Goal: Task Accomplishment & Management: Use online tool/utility

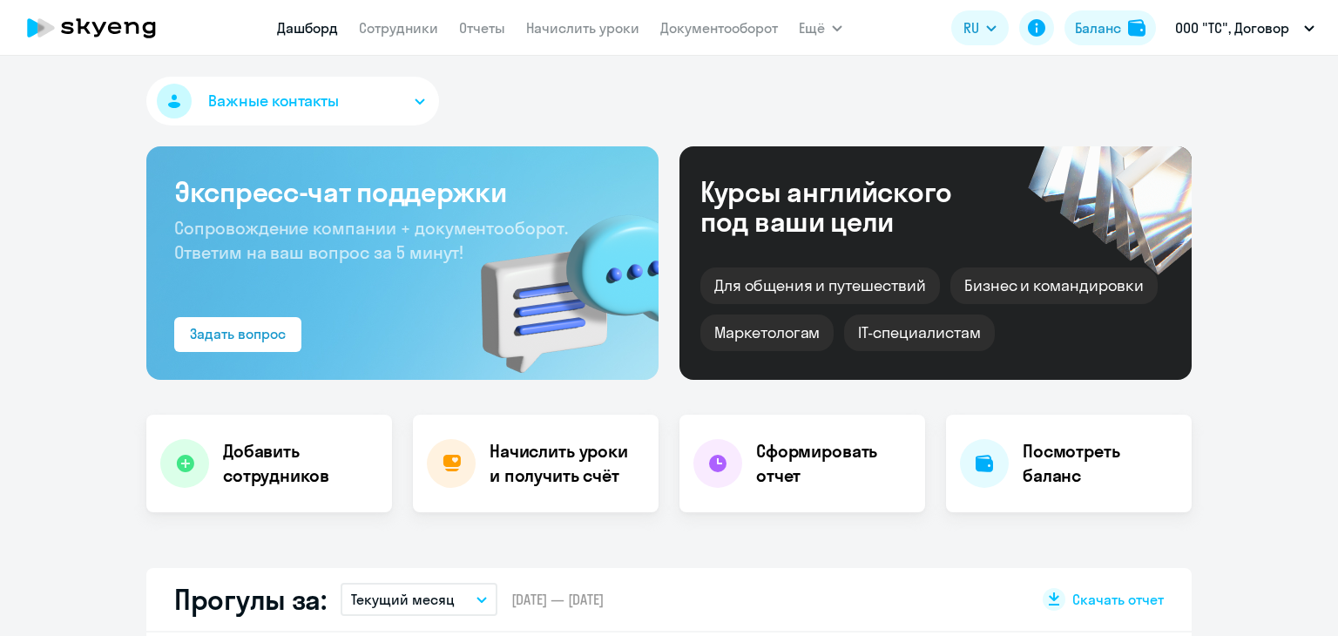
click at [572, 41] on nav "[PERSON_NAME] Отчеты Начислить уроки Документооборот" at bounding box center [527, 27] width 501 height 35
click at [572, 37] on app-menu-item-link "Начислить уроки" at bounding box center [582, 28] width 113 height 22
select select "30"
click at [575, 22] on link "Начислить уроки" at bounding box center [582, 27] width 113 height 17
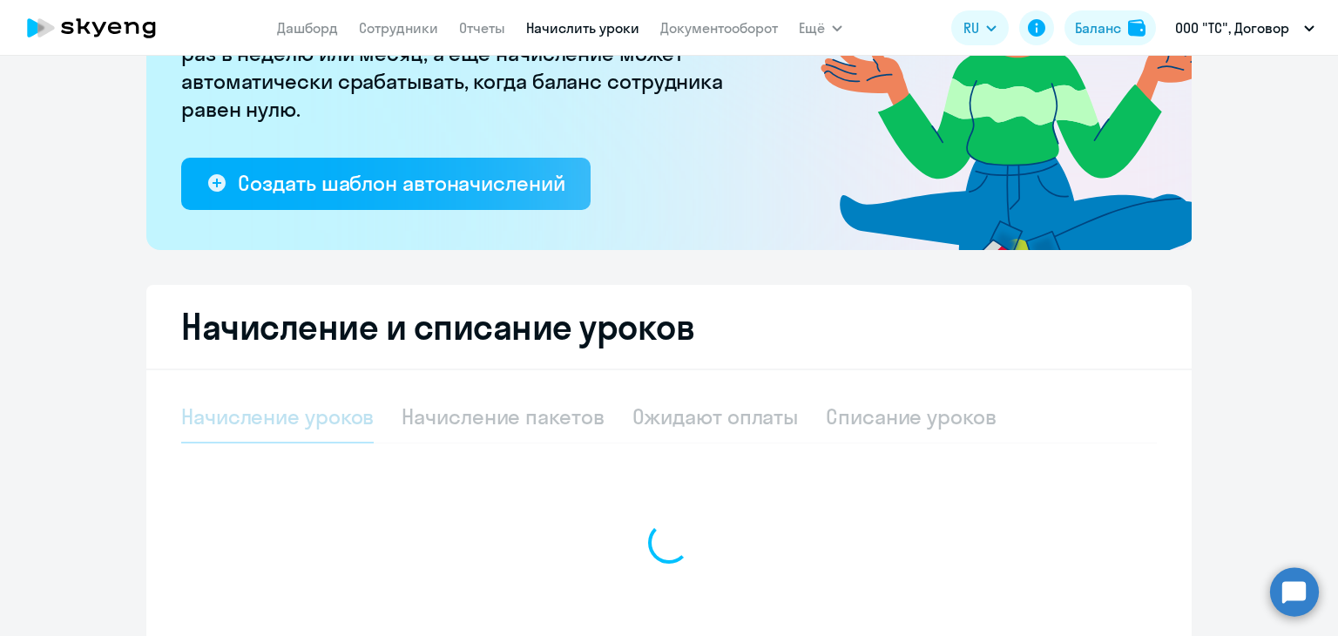
scroll to position [394, 0]
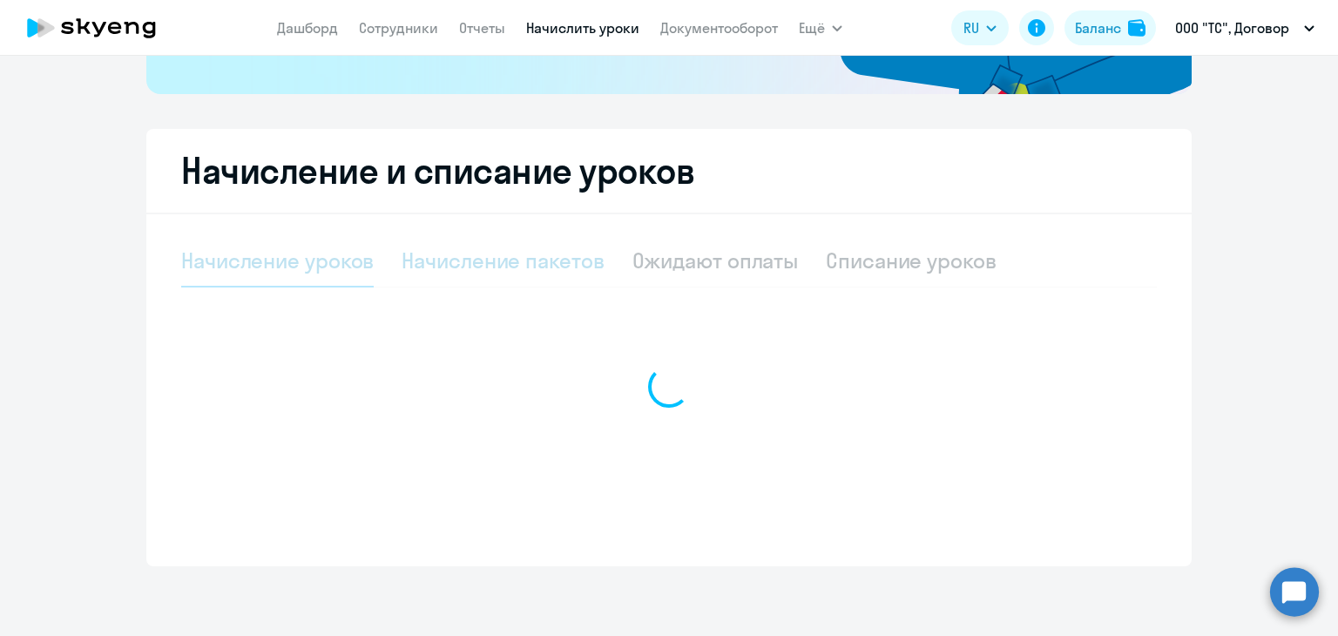
select select "10"
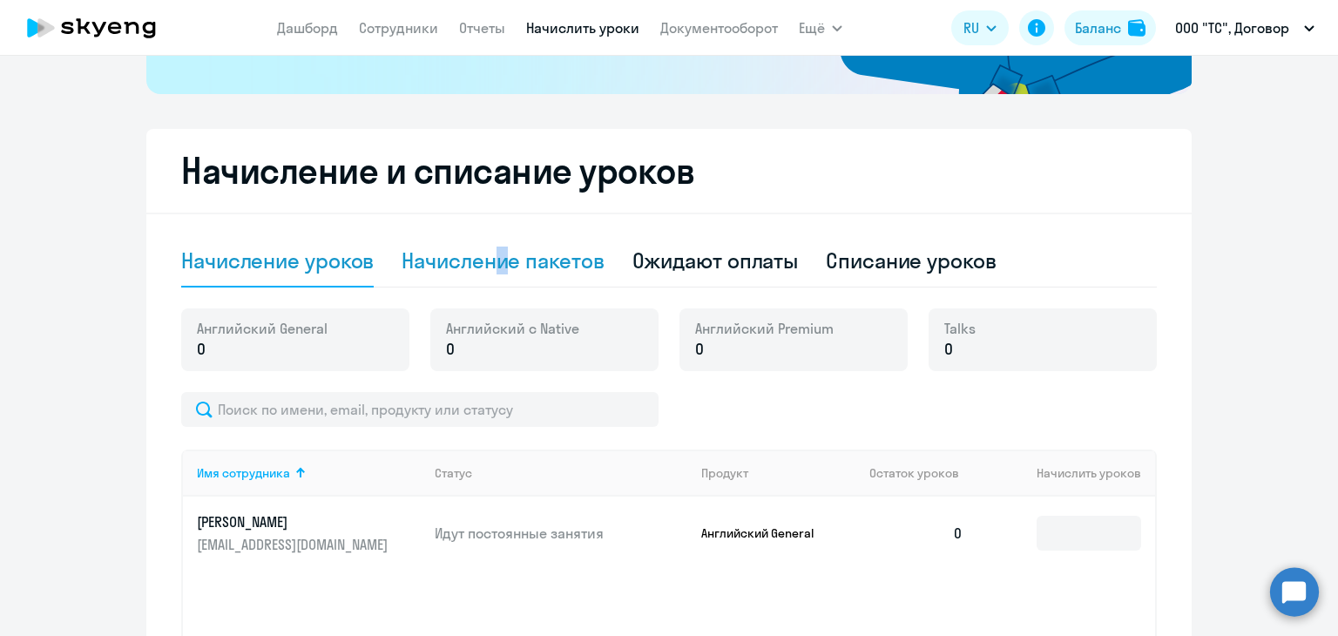
click at [497, 260] on div "Начисление пакетов" at bounding box center [503, 261] width 202 height 28
select select "10"
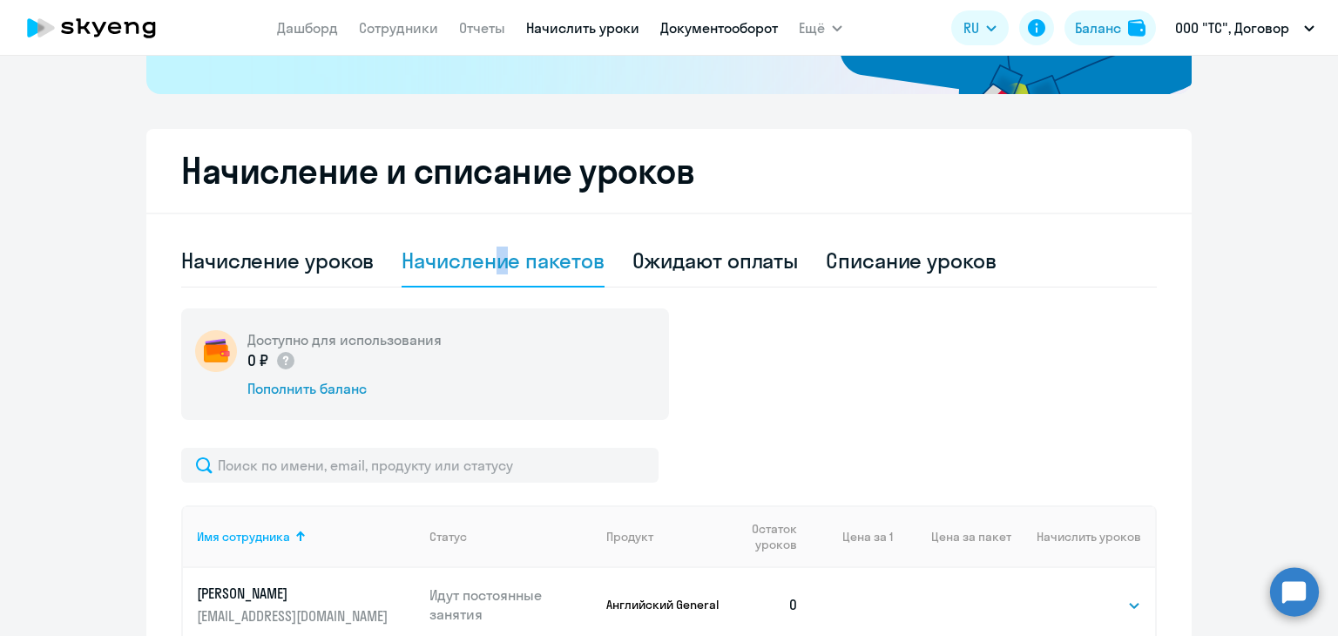
click at [737, 24] on link "Документооборот" at bounding box center [719, 27] width 118 height 17
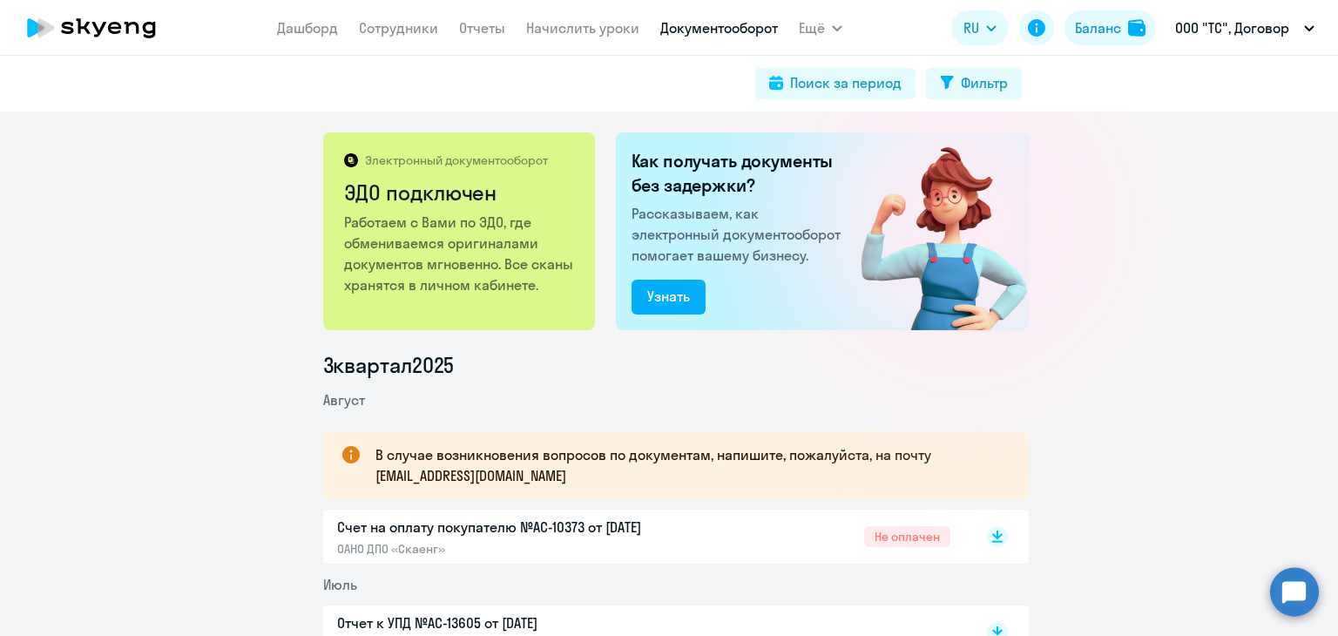
click at [623, 37] on app-menu-item-link "Начислить уроки" at bounding box center [582, 28] width 113 height 22
click at [623, 34] on link "Начислить уроки" at bounding box center [582, 27] width 113 height 17
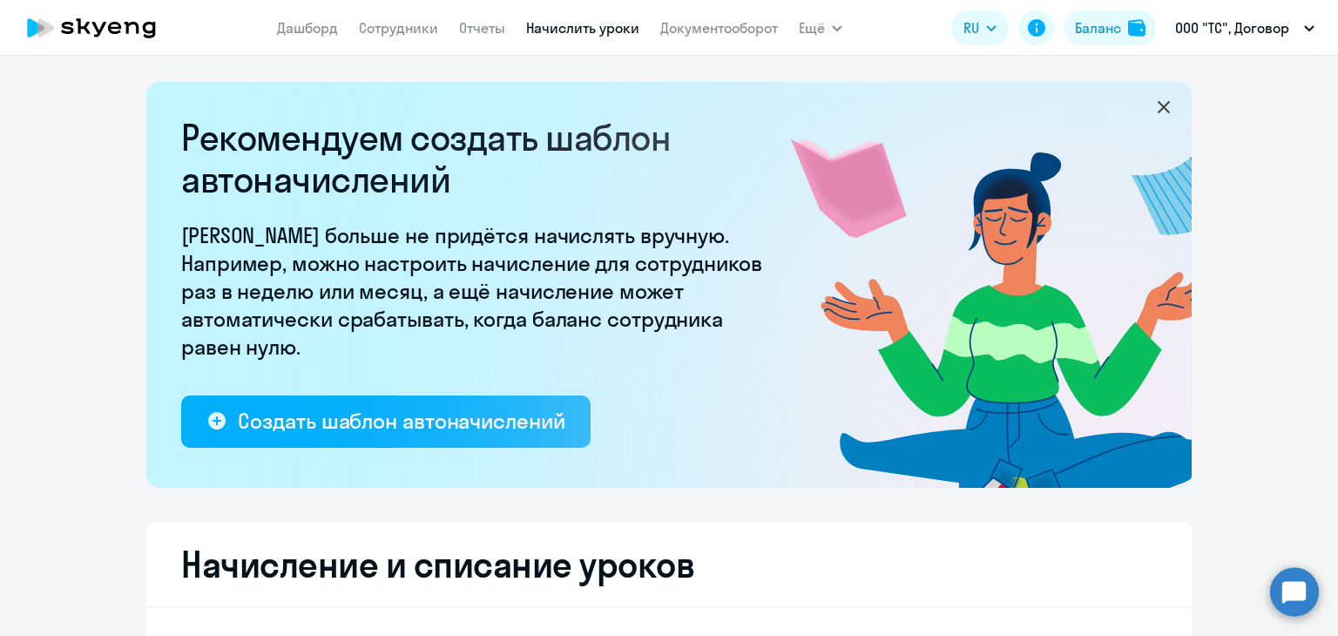
select select "10"
